Goal: Register for event/course

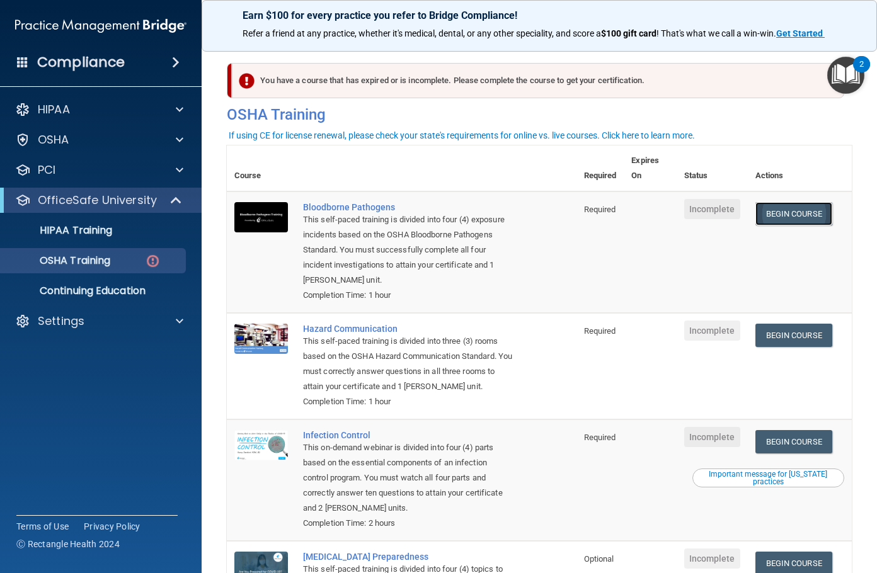
click at [774, 222] on link "Begin Course" at bounding box center [793, 213] width 77 height 23
click at [797, 222] on link "Begin Course" at bounding box center [793, 213] width 77 height 23
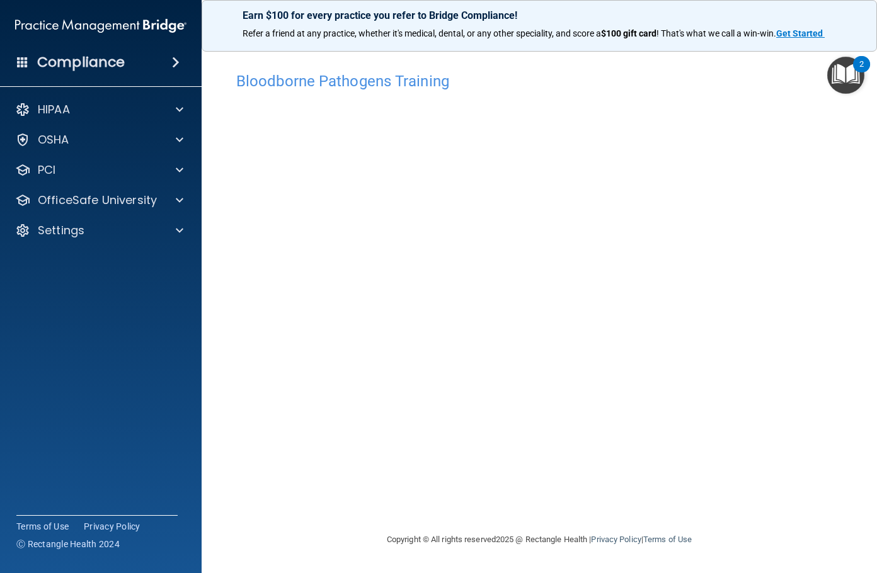
click at [837, 88] on img "Open Resource Center, 2 new notifications" at bounding box center [845, 75] width 37 height 37
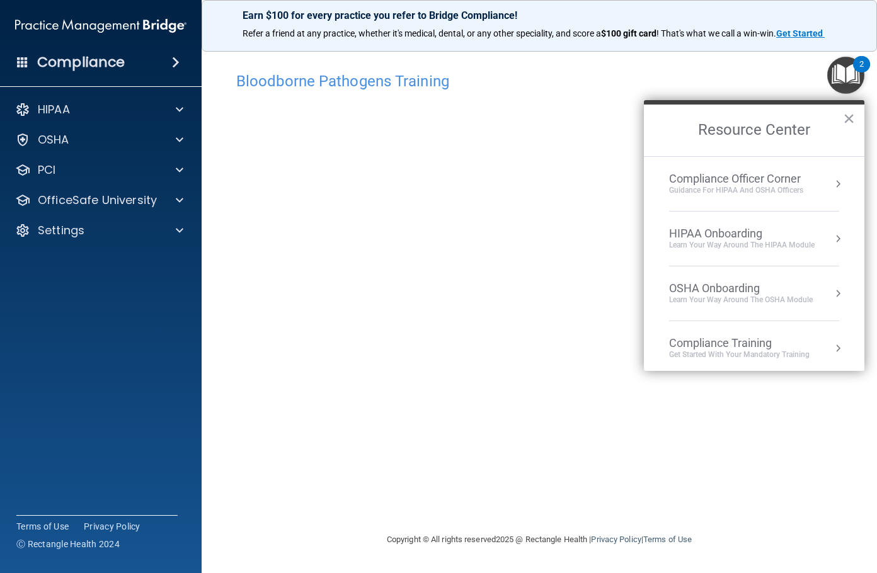
click at [841, 81] on img "Open Resource Center, 2 new notifications" at bounding box center [845, 75] width 37 height 37
